Goal: Task Accomplishment & Management: Use online tool/utility

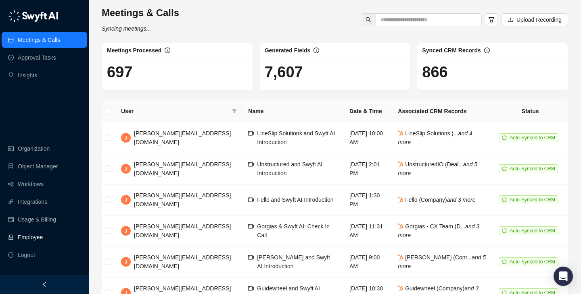
click at [43, 236] on link "Employee" at bounding box center [30, 238] width 25 height 16
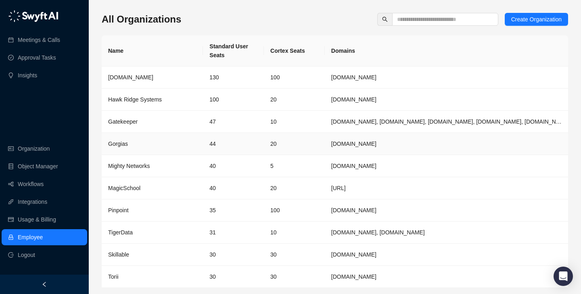
scroll to position [26, 0]
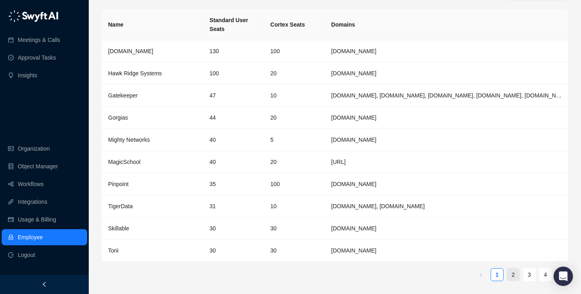
click at [513, 276] on link "2" at bounding box center [513, 275] width 12 height 12
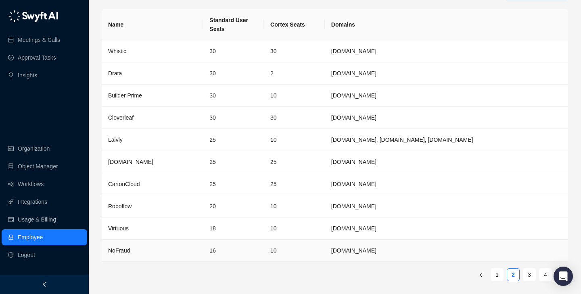
click at [382, 253] on td "[DOMAIN_NAME]" at bounding box center [446, 251] width 243 height 22
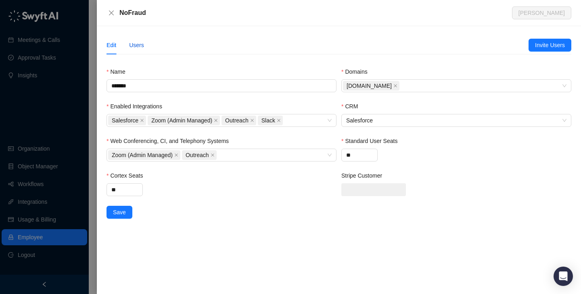
click at [137, 44] on div "Users" at bounding box center [136, 45] width 15 height 9
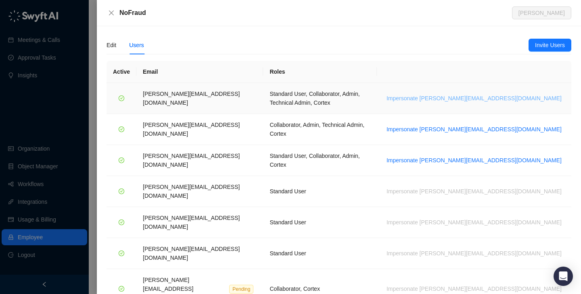
click at [511, 94] on span "Impersonate [PERSON_NAME][EMAIL_ADDRESS][DOMAIN_NAME]" at bounding box center [473, 98] width 175 height 9
